Goal: Task Accomplishment & Management: Complete application form

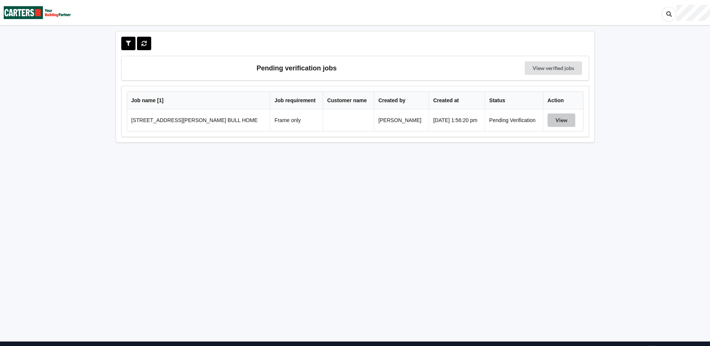
click at [558, 120] on button "View" at bounding box center [562, 119] width 28 height 13
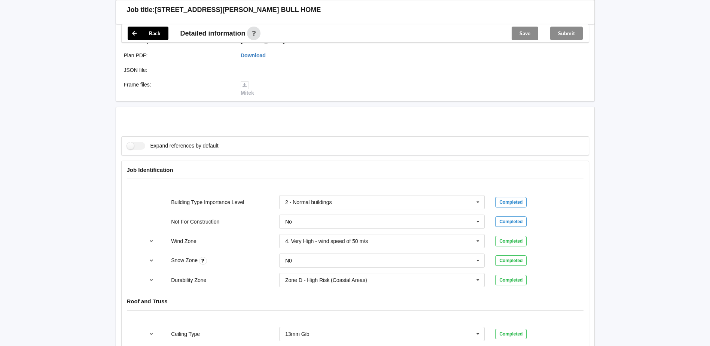
scroll to position [262, 0]
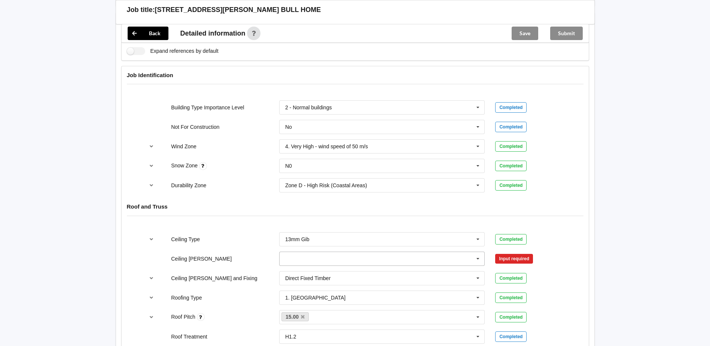
click at [478, 257] on icon at bounding box center [477, 259] width 11 height 14
click at [295, 296] on div "600mm" at bounding box center [382, 300] width 205 height 14
click at [526, 256] on button "Confirm input" at bounding box center [517, 258] width 45 height 12
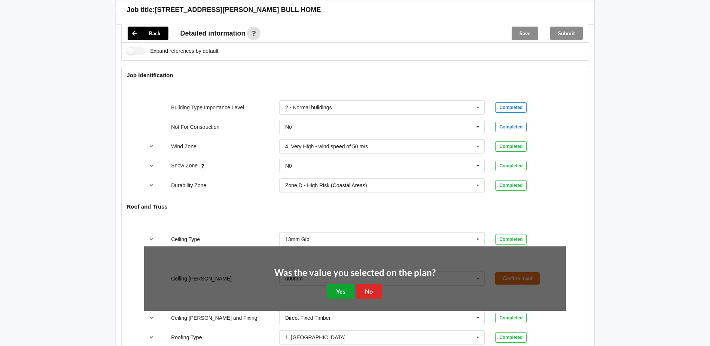
click at [351, 296] on button "Yes" at bounding box center [340, 291] width 27 height 15
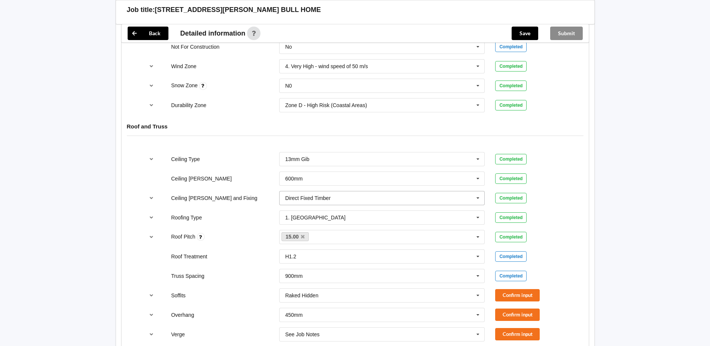
scroll to position [449, 0]
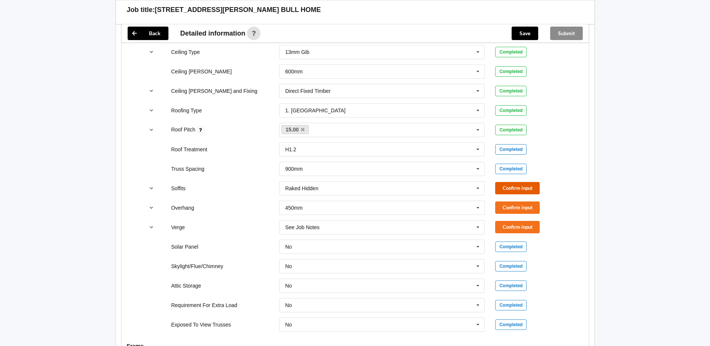
click at [533, 187] on button "Confirm input" at bounding box center [517, 188] width 45 height 12
click at [518, 211] on button "Confirm input" at bounding box center [517, 207] width 45 height 12
click at [514, 228] on button "Confirm input" at bounding box center [517, 227] width 45 height 12
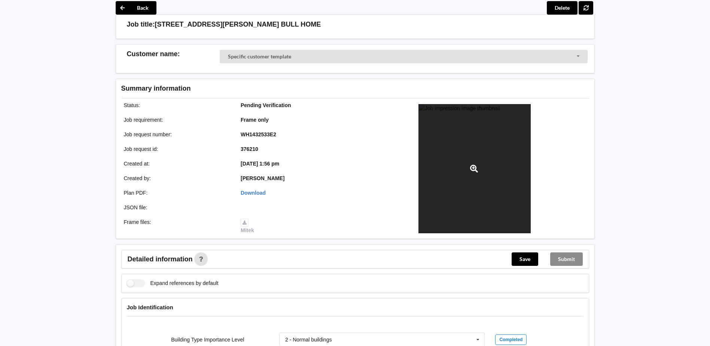
scroll to position [0, 0]
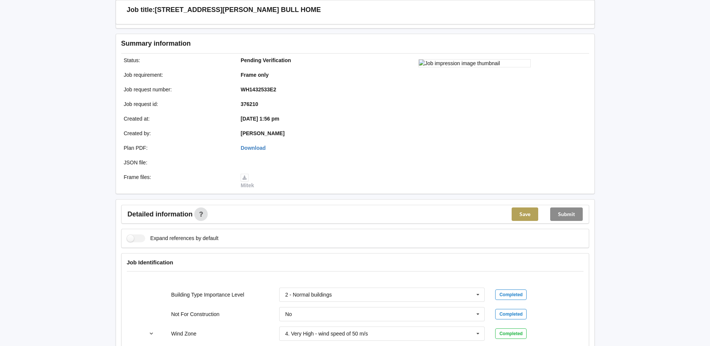
click at [523, 216] on button "Save" at bounding box center [525, 213] width 27 height 13
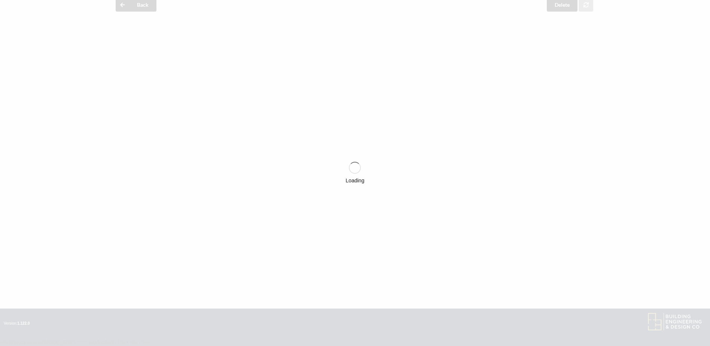
scroll to position [75, 0]
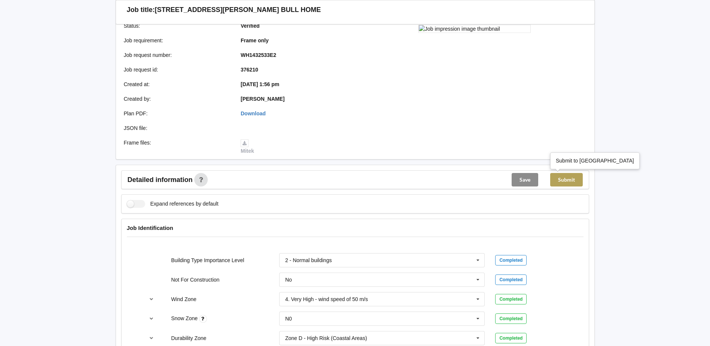
click at [569, 177] on button "Submit" at bounding box center [566, 179] width 33 height 13
